Goal: Find specific fact: Find specific fact

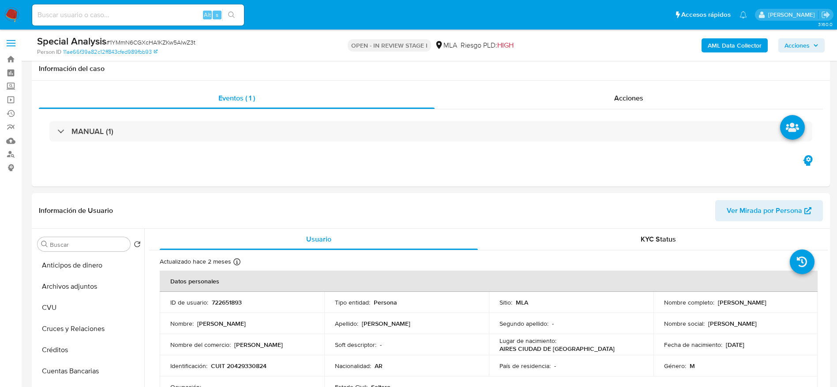
select select "10"
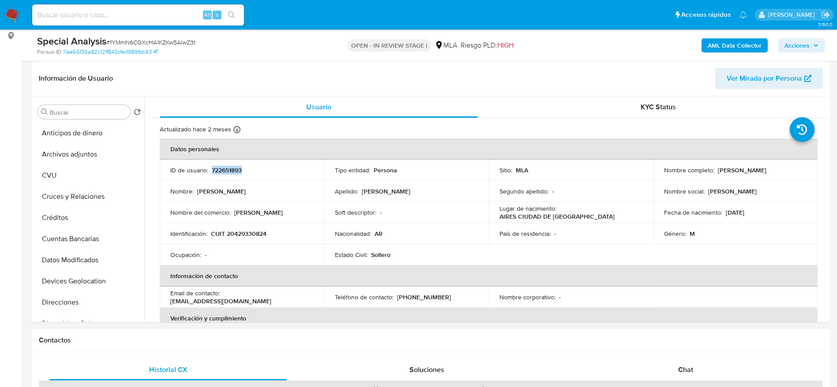
scroll to position [331, 0]
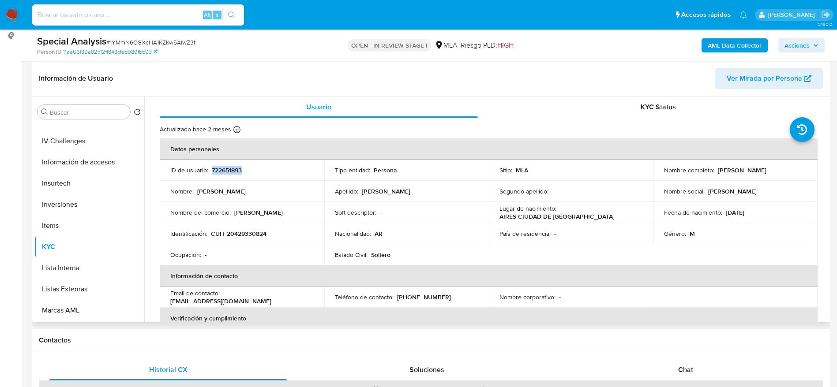
click at [299, 198] on td "Nombre : [PERSON_NAME]" at bounding box center [242, 191] width 165 height 21
click at [230, 169] on p "722651893" at bounding box center [227, 170] width 30 height 8
copy p "722651893"
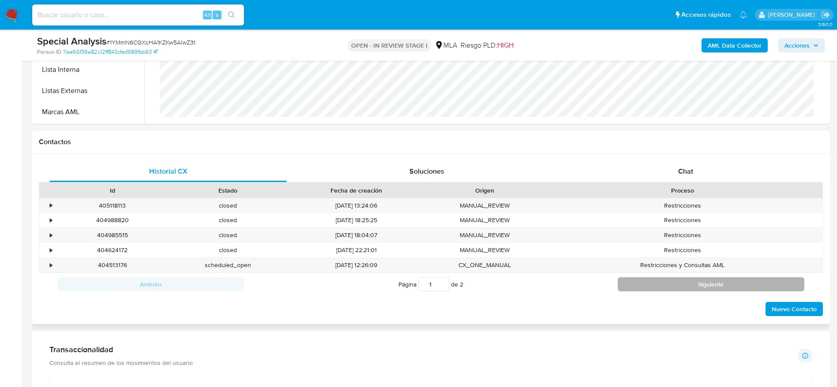
click at [645, 285] on button "Siguiente" at bounding box center [711, 284] width 187 height 14
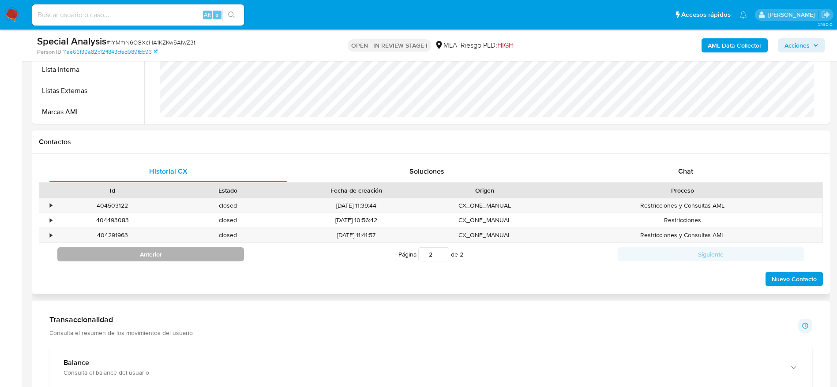
click at [204, 250] on button "Anterior" at bounding box center [150, 254] width 187 height 14
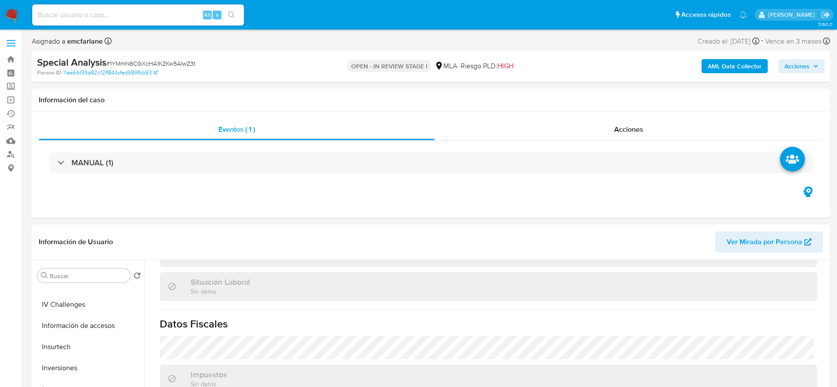
scroll to position [51, 0]
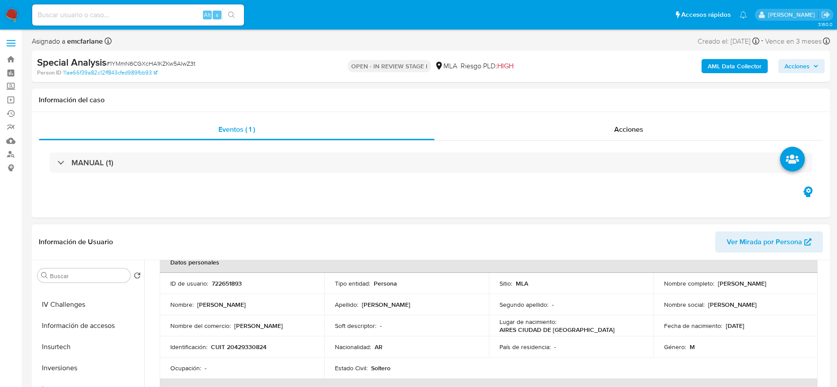
click at [257, 344] on p "CUIT 20429330824" at bounding box center [239, 347] width 56 height 8
copy p "20429330824"
click at [295, 316] on td "Nombre del comercio : [PERSON_NAME]" at bounding box center [242, 325] width 165 height 21
click at [249, 345] on p "CUIT 20429330824" at bounding box center [239, 347] width 56 height 8
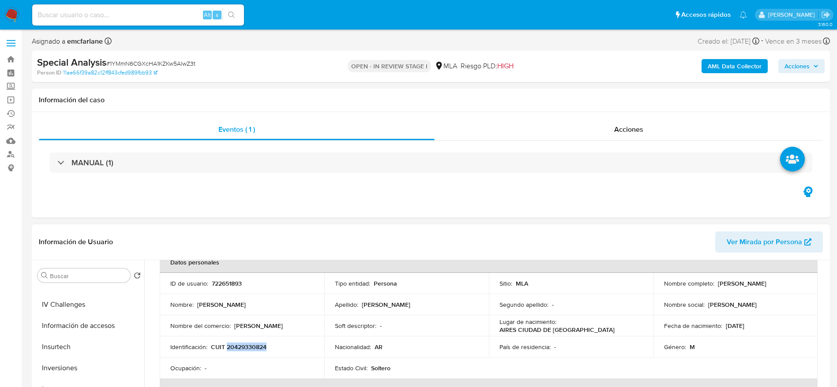
click at [249, 345] on p "CUIT 20429330824" at bounding box center [239, 347] width 56 height 8
copy p "20429330824"
click at [264, 337] on td "Identificación : CUIT 20429330824" at bounding box center [242, 347] width 165 height 21
drag, startPoint x: 234, startPoint y: 347, endPoint x: 263, endPoint y: 350, distance: 28.8
click at [263, 350] on p "CUIT 20429330824" at bounding box center [239, 347] width 56 height 8
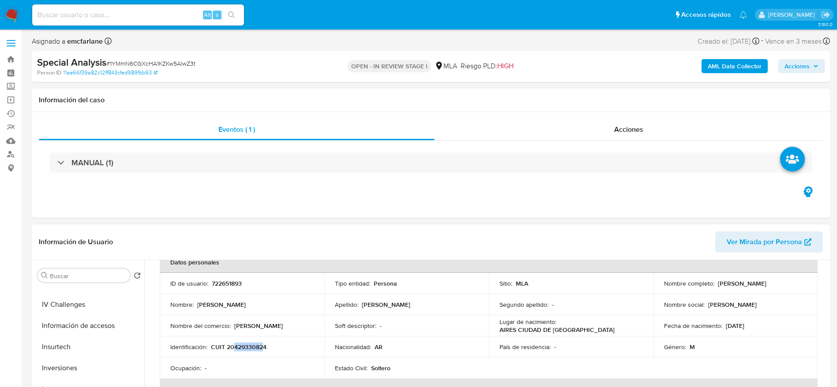
copy p "42933082"
click at [274, 340] on td "Identificación : CUIT 20429330824" at bounding box center [242, 347] width 165 height 21
click at [260, 350] on p "CUIT 20429330824" at bounding box center [239, 347] width 56 height 8
copy p "20429330824"
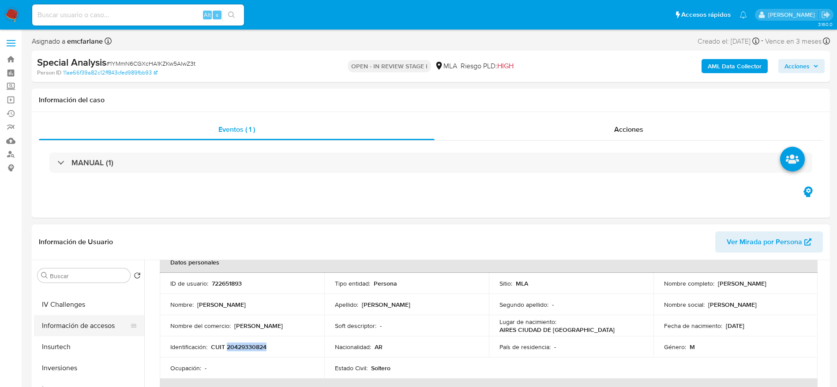
scroll to position [0, 0]
click at [67, 313] on button "Archivos adjuntos" at bounding box center [85, 317] width 103 height 21
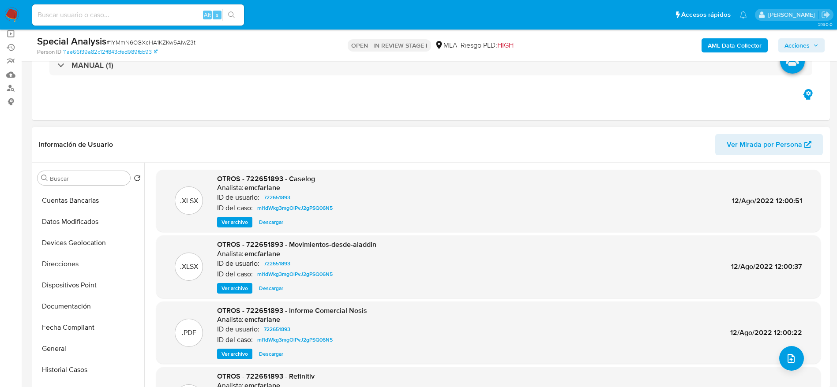
scroll to position [132, 0]
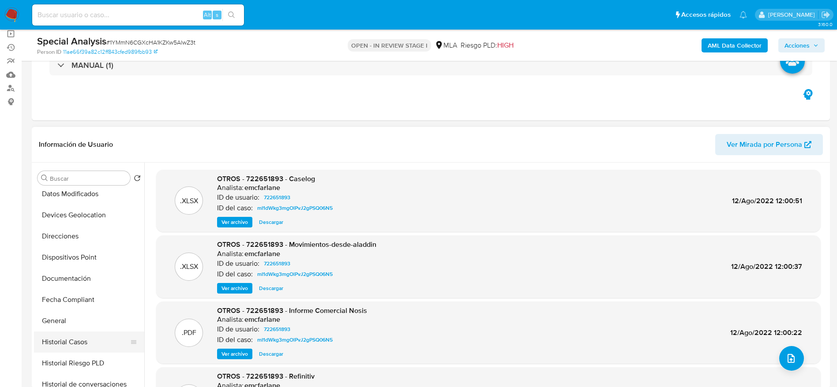
click at [85, 341] on button "Historial Casos" at bounding box center [85, 342] width 103 height 21
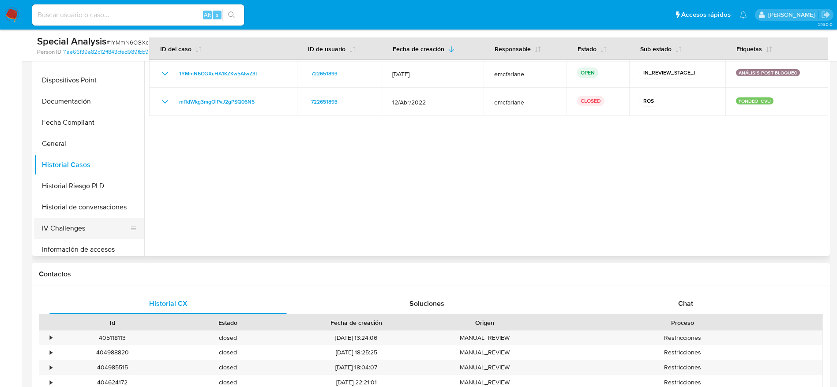
scroll to position [199, 0]
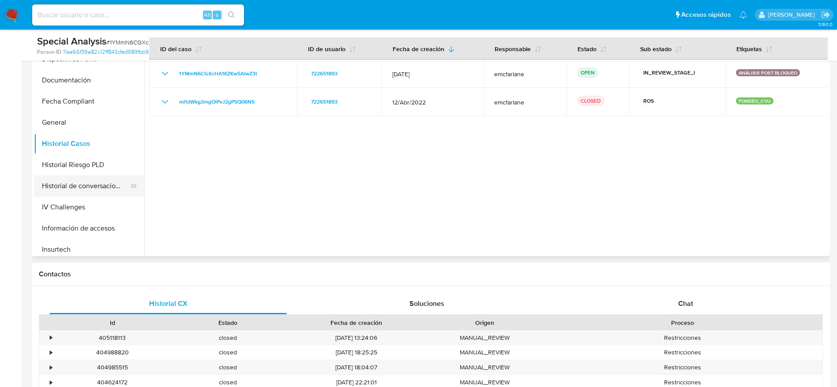
click at [95, 192] on button "Historial de conversaciones" at bounding box center [85, 186] width 103 height 21
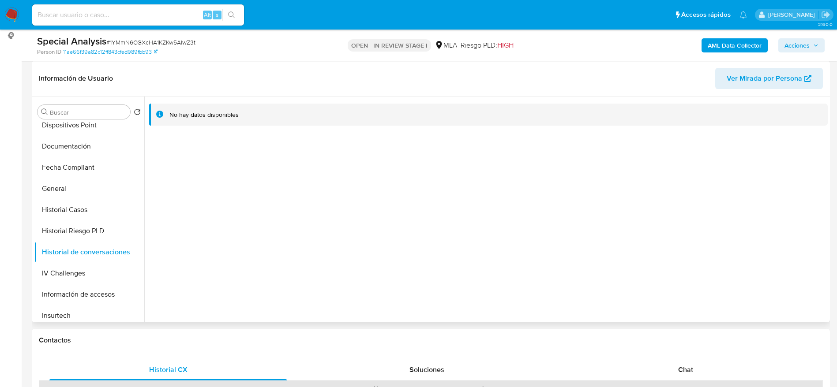
scroll to position [331, 0]
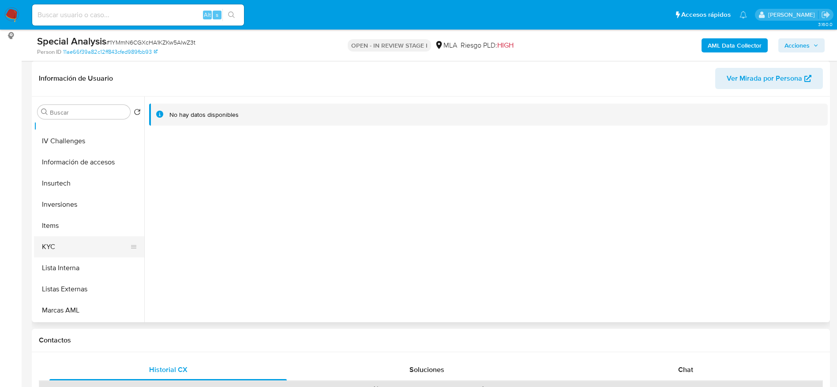
click at [48, 247] on button "KYC" at bounding box center [85, 246] width 103 height 21
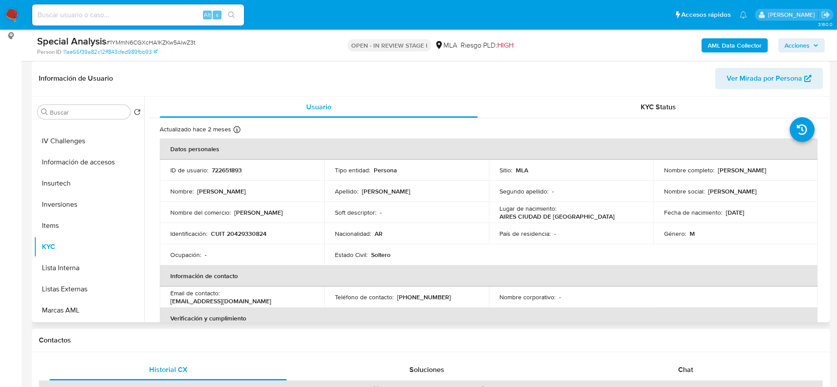
click at [271, 297] on p "[EMAIL_ADDRESS][DOMAIN_NAME]" at bounding box center [220, 301] width 101 height 8
click at [302, 292] on td "Email de contacto : [EMAIL_ADDRESS][DOMAIN_NAME]" at bounding box center [242, 297] width 165 height 21
drag, startPoint x: 286, startPoint y: 297, endPoint x: 222, endPoint y: 299, distance: 63.6
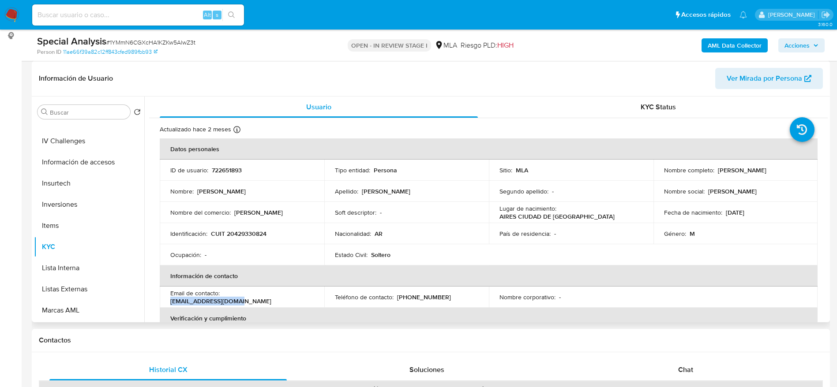
click at [222, 299] on div "Email de contacto : [EMAIL_ADDRESS][DOMAIN_NAME]" at bounding box center [241, 297] width 143 height 16
copy p "[EMAIL_ADDRESS][DOMAIN_NAME]"
click at [123, 11] on input at bounding box center [138, 14] width 212 height 11
paste input "193216021"
type input "193216021"
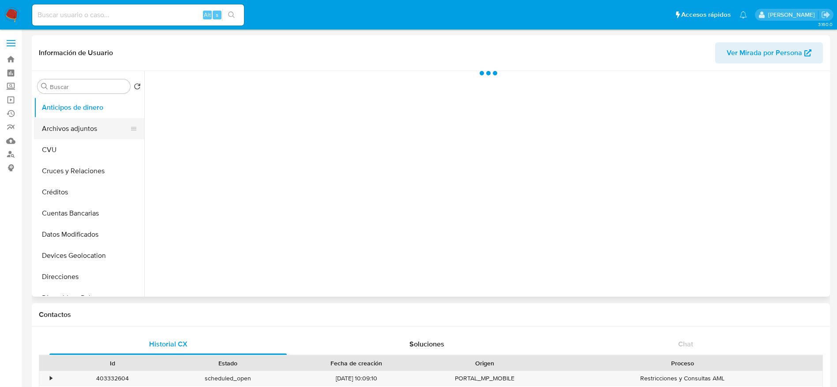
select select "10"
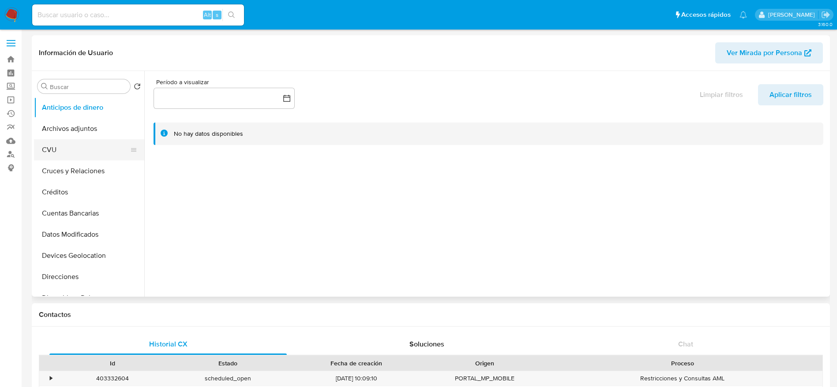
drag, startPoint x: 67, startPoint y: 131, endPoint x: 95, endPoint y: 146, distance: 31.6
click at [67, 131] on button "Archivos adjuntos" at bounding box center [89, 128] width 110 height 21
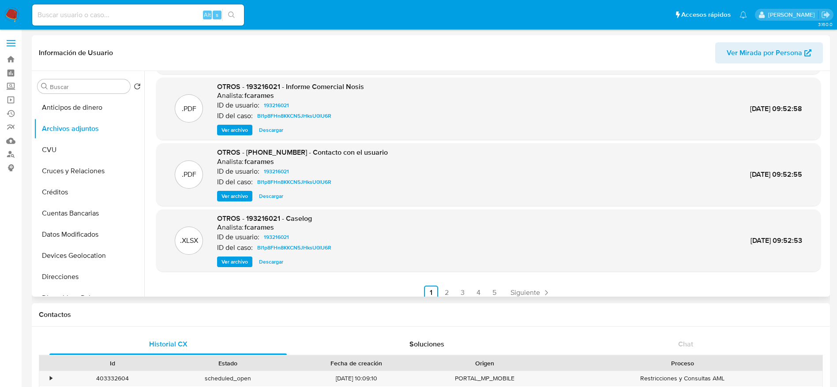
scroll to position [74, 0]
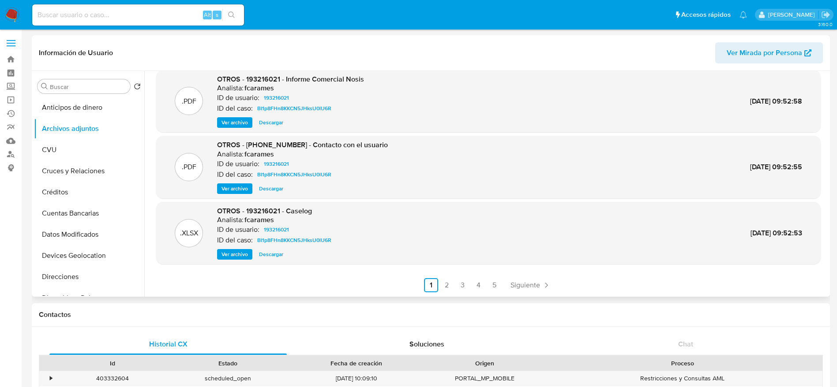
click at [274, 251] on span "Descargar" at bounding box center [271, 254] width 24 height 9
click at [523, 283] on span "Siguiente" at bounding box center [525, 285] width 30 height 7
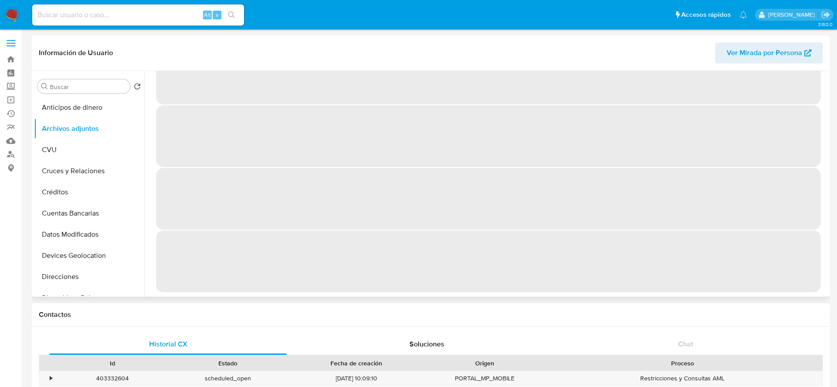
scroll to position [0, 0]
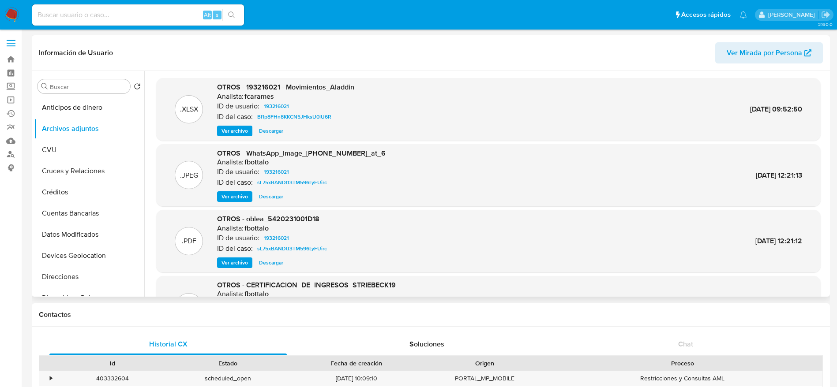
click at [272, 132] on span "Descargar" at bounding box center [271, 131] width 24 height 9
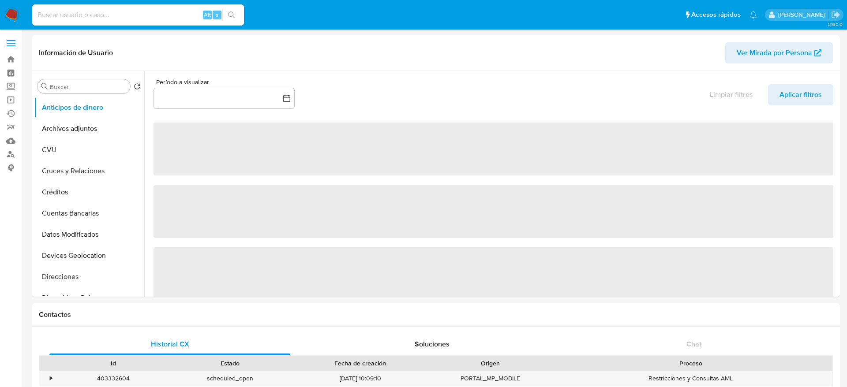
select select "10"
